Goal: Task Accomplishment & Management: Complete application form

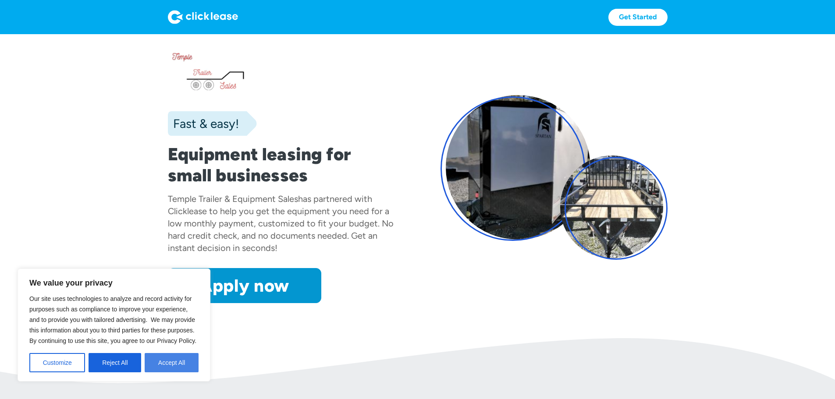
click at [166, 365] on button "Accept All" at bounding box center [172, 362] width 54 height 19
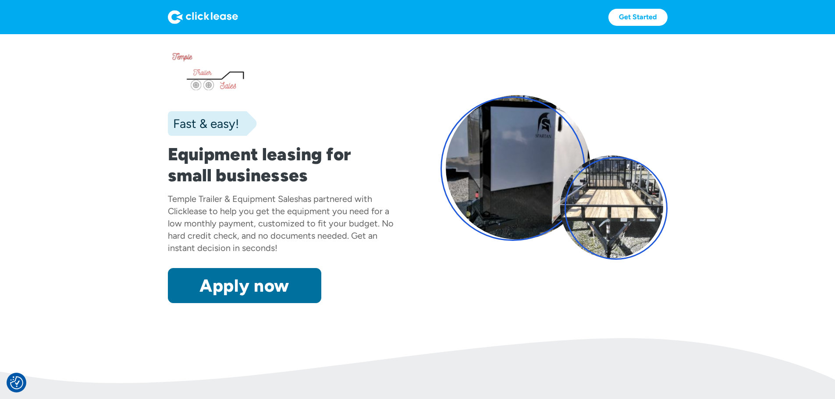
click at [212, 303] on link "Apply now" at bounding box center [244, 285] width 153 height 35
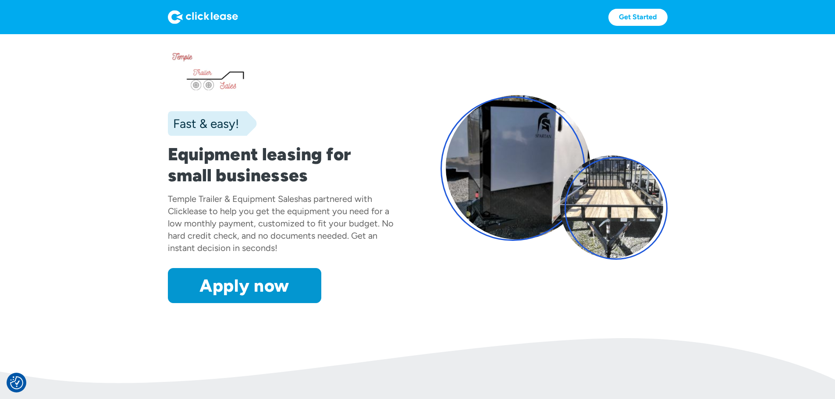
drag, startPoint x: 204, startPoint y: 323, endPoint x: 225, endPoint y: 303, distance: 29.4
click at [204, 303] on link "Apply now" at bounding box center [244, 285] width 153 height 35
